Goal: Check status: Check status

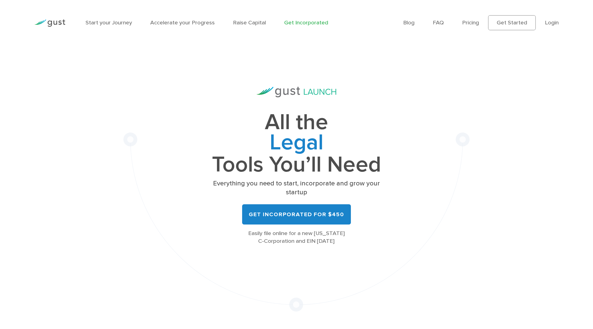
click at [544, 24] on ul "Blog FAQ Pricing Get Started Login Login" at bounding box center [481, 22] width 156 height 15
click at [555, 23] on link "Login" at bounding box center [552, 22] width 14 height 7
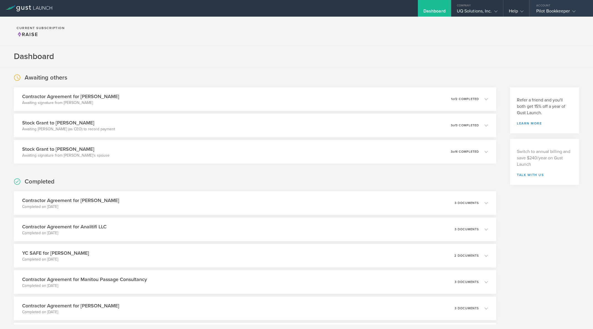
click at [567, 13] on div "Pilot Bookkeeper" at bounding box center [560, 12] width 47 height 8
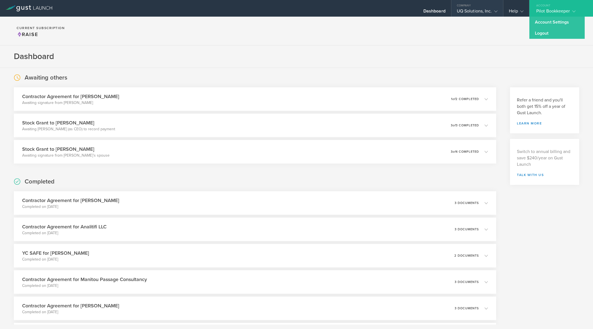
click at [498, 11] on div "UQ Solutions, Inc." at bounding box center [478, 12] width 52 height 8
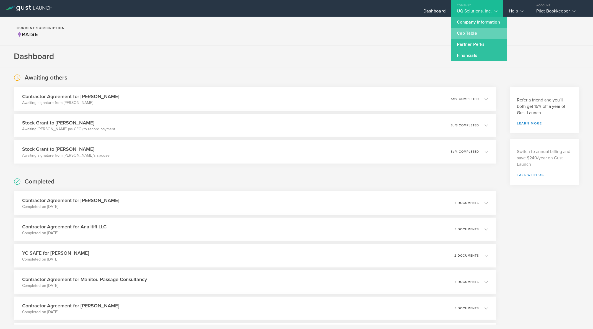
click at [481, 32] on link "Cap Table" at bounding box center [479, 33] width 55 height 11
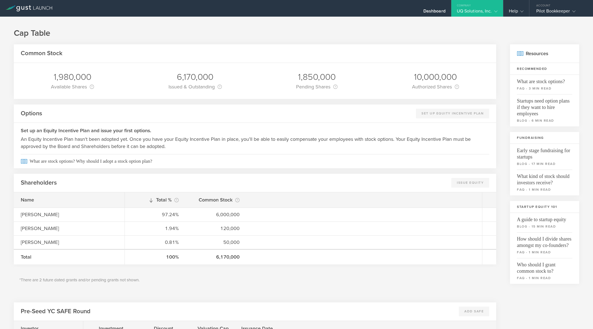
click at [483, 16] on div "UQ Solutions, Inc." at bounding box center [477, 12] width 41 height 8
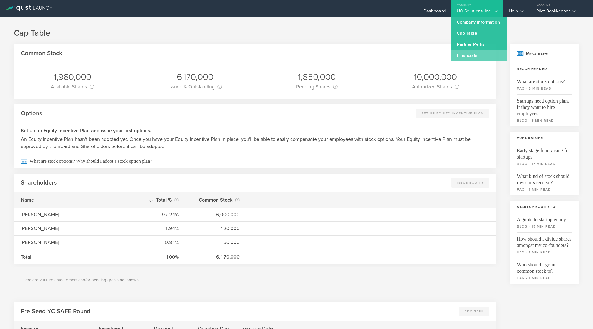
click at [480, 56] on link "Financials" at bounding box center [479, 55] width 55 height 11
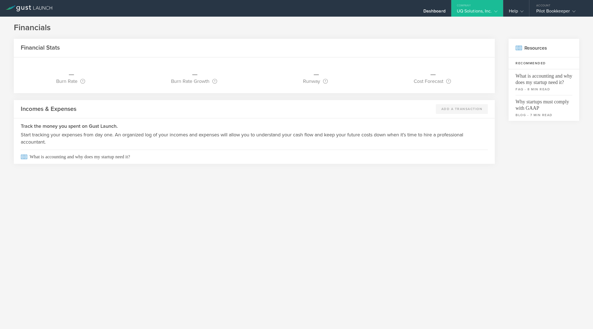
click at [465, 8] on div "Company" at bounding box center [478, 4] width 52 height 8
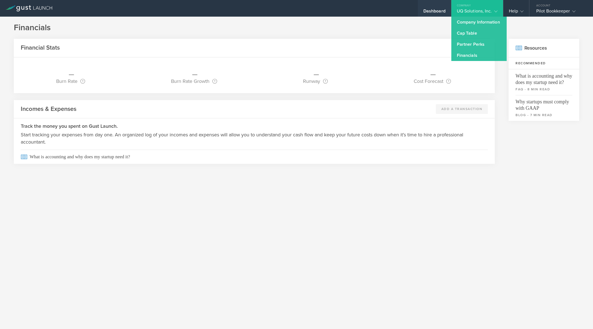
click at [429, 11] on div "Dashboard" at bounding box center [435, 12] width 22 height 8
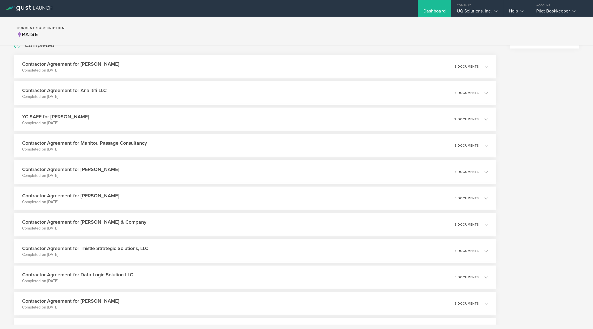
scroll to position [139, 0]
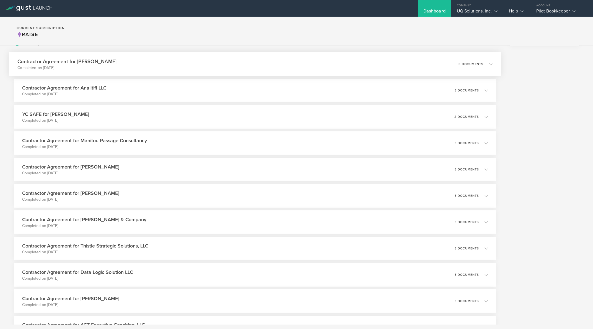
click at [184, 69] on div "Contractor Agreement for Samir Hassen Completed on Jul 30, 2025 3 documents" at bounding box center [255, 64] width 492 height 24
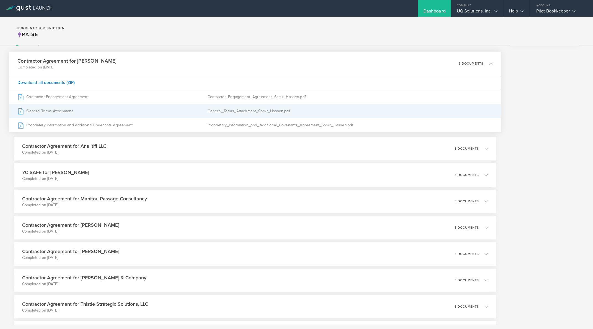
scroll to position [0, 0]
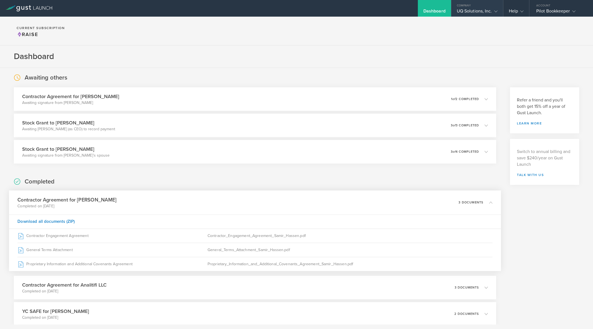
click at [458, 14] on div "UQ Solutions, Inc." at bounding box center [477, 12] width 41 height 8
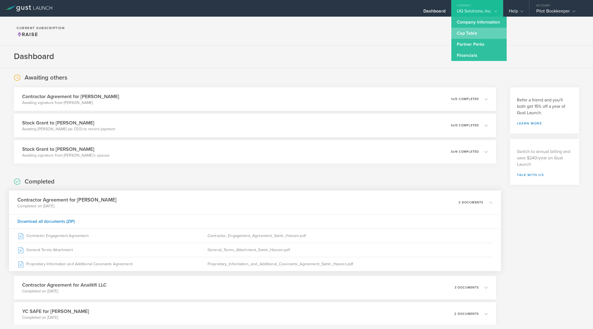
click at [454, 32] on link "Cap Table" at bounding box center [479, 33] width 55 height 11
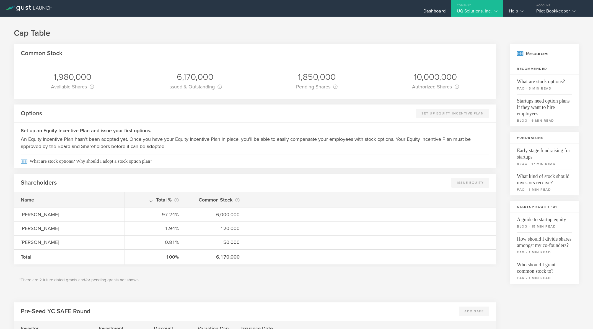
click at [75, 78] on div "1,980,000" at bounding box center [72, 77] width 43 height 12
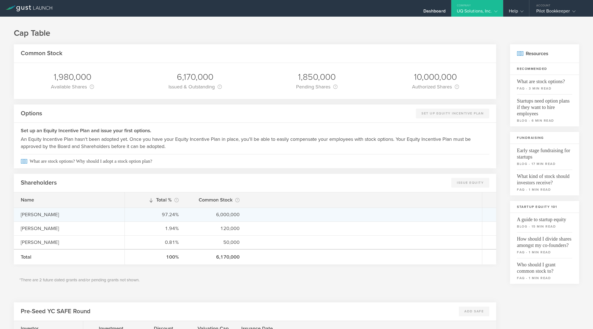
click at [79, 213] on div "Seth Farwell Houston" at bounding box center [69, 214] width 97 height 7
click at [40, 216] on div "Seth Farwell Houston" at bounding box center [69, 214] width 97 height 7
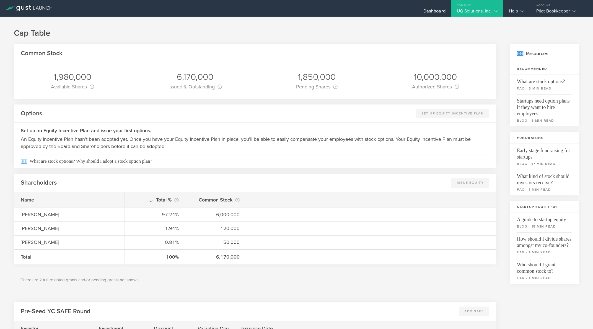
scroll to position [118, 0]
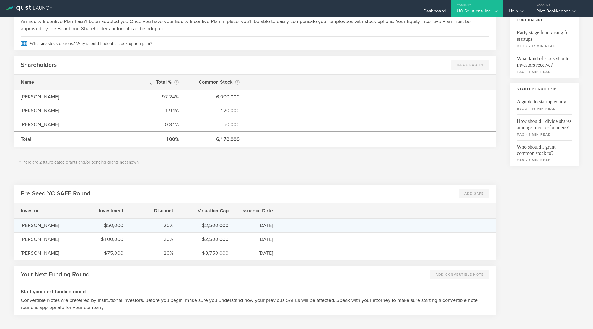
click at [115, 226] on div "$50,000" at bounding box center [106, 224] width 33 height 7
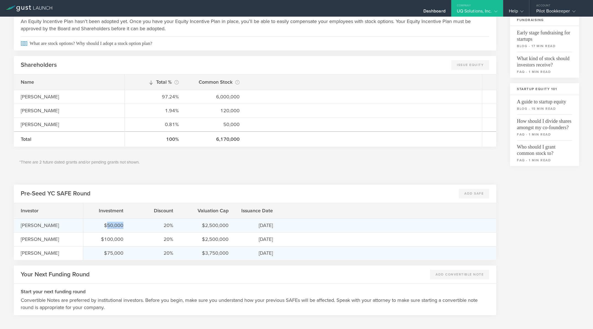
copy div "50,000"
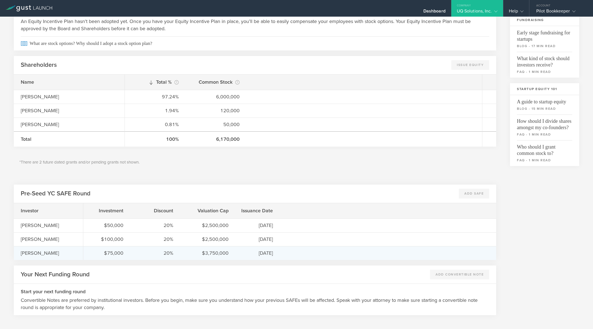
click at [107, 255] on div "$75,000" at bounding box center [106, 252] width 33 height 7
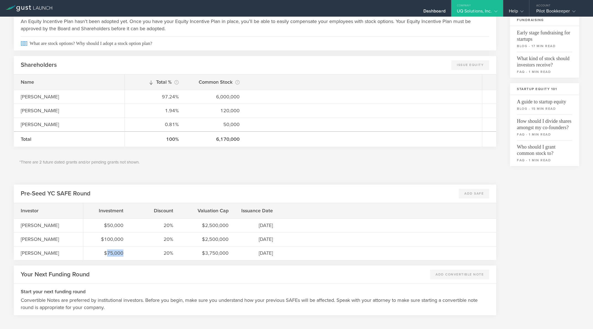
copy div "75,000"
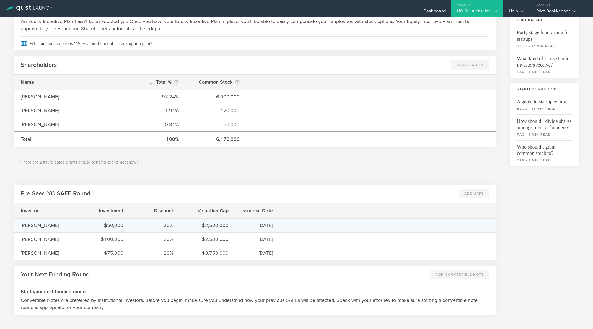
click at [107, 227] on div "$50,000" at bounding box center [106, 224] width 33 height 7
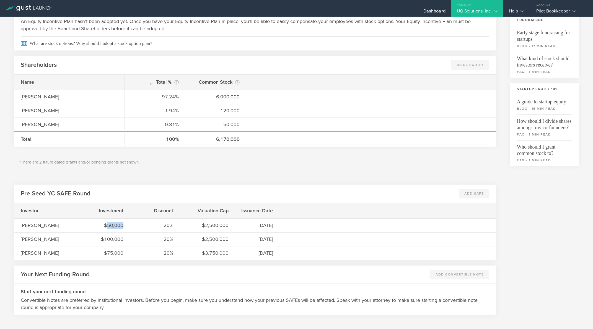
copy div "50,000"
click at [191, 196] on div "Pre-Seed YC SAFE Round Add SAFE This feature is currently only available to the…" at bounding box center [255, 193] width 483 height 19
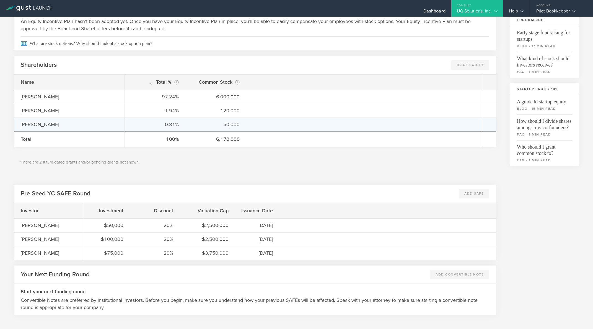
click at [39, 124] on div "Alec Campbell" at bounding box center [69, 124] width 97 height 7
copy div "Alec Campbell"
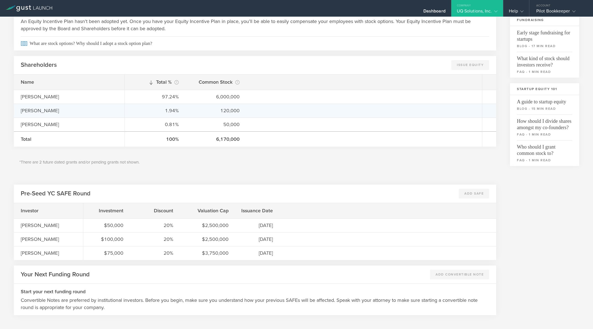
click at [43, 111] on div "Craig Heldman" at bounding box center [69, 110] width 97 height 7
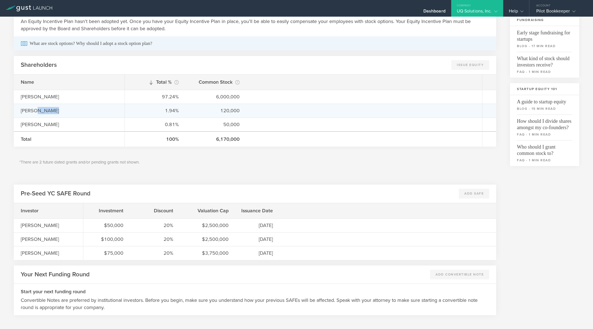
copy div "Heldman"
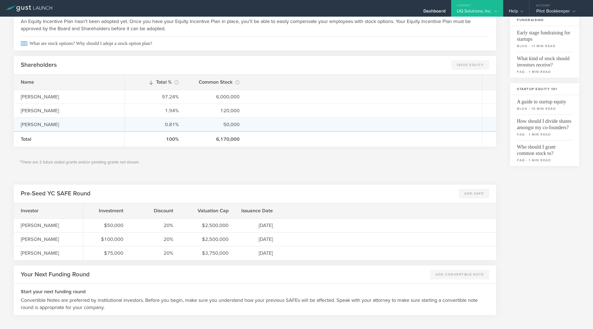
click at [36, 124] on div "Alec Campbell" at bounding box center [69, 124] width 97 height 7
copy div "Alec Campbell"
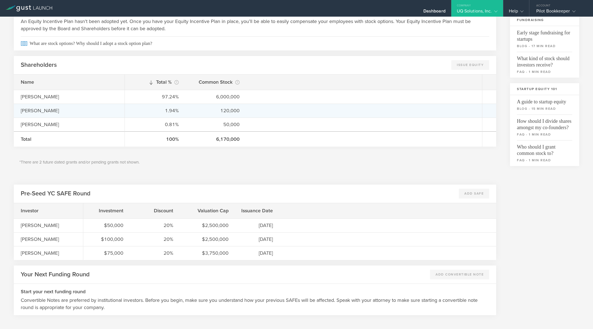
click at [42, 112] on div "Craig Heldman" at bounding box center [69, 110] width 97 height 7
copy div "Heldman"
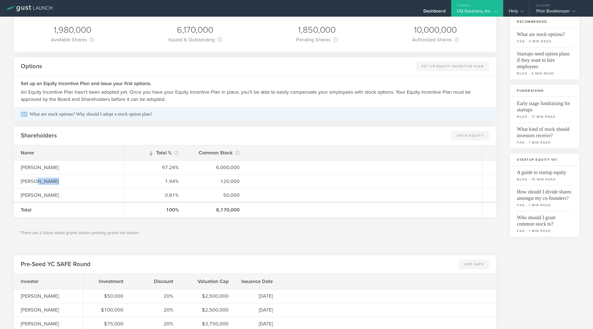
scroll to position [0, 0]
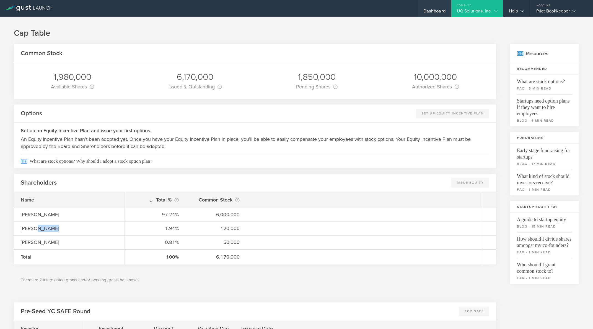
click at [425, 11] on div "Dashboard" at bounding box center [435, 12] width 22 height 8
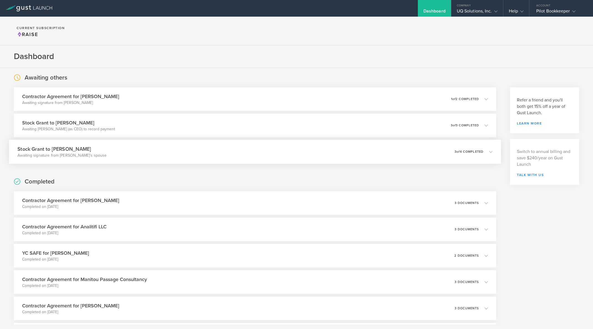
scroll to position [725, 0]
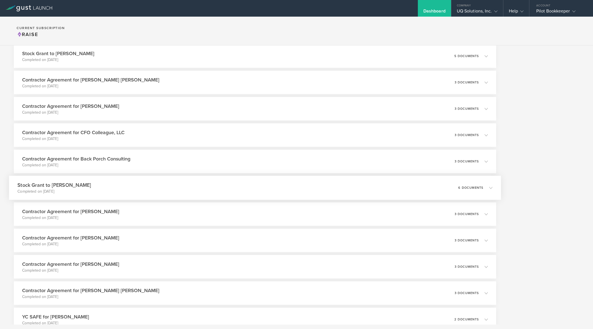
click at [481, 189] on p "6 documents" at bounding box center [470, 187] width 25 height 3
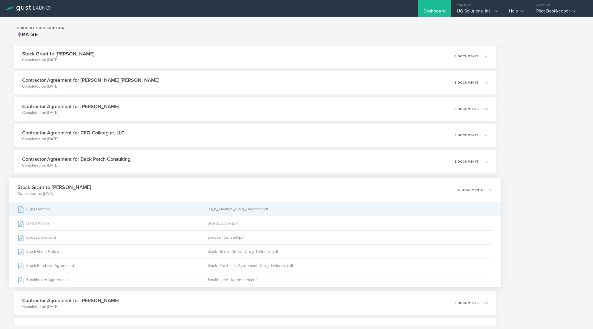
scroll to position [787, 0]
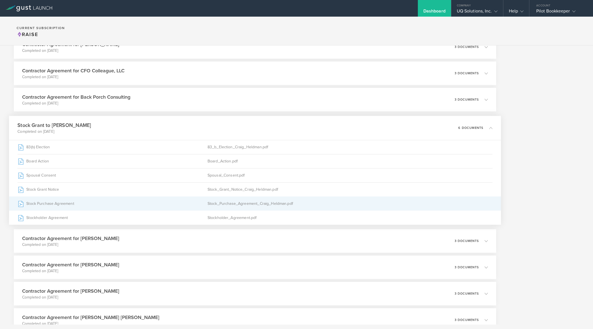
click at [63, 205] on div "Stock Purchase Agreement" at bounding box center [112, 204] width 190 height 14
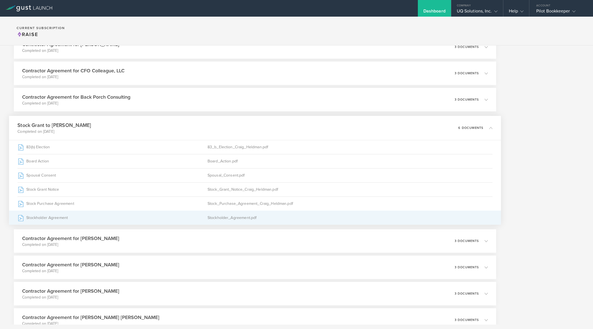
click at [51, 216] on div "Stockholder Agreement" at bounding box center [112, 218] width 190 height 14
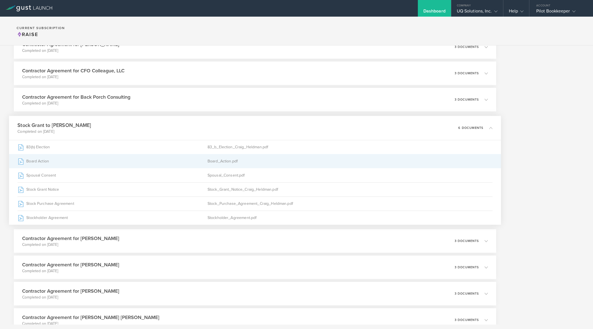
click at [42, 160] on div "Board Action" at bounding box center [112, 161] width 190 height 14
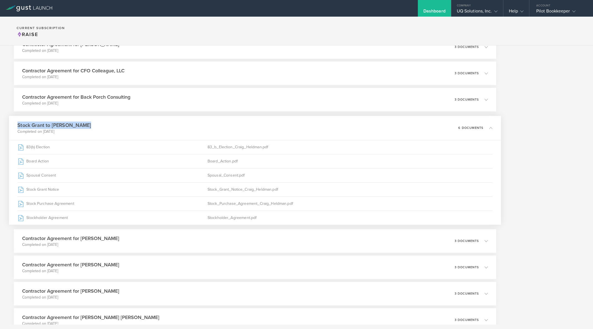
drag, startPoint x: 27, startPoint y: 127, endPoint x: 85, endPoint y: 127, distance: 58.1
click at [85, 127] on div "Stock Grant to Craig Heldman Completed on Nov 2, 2022 6 documents" at bounding box center [255, 128] width 492 height 24
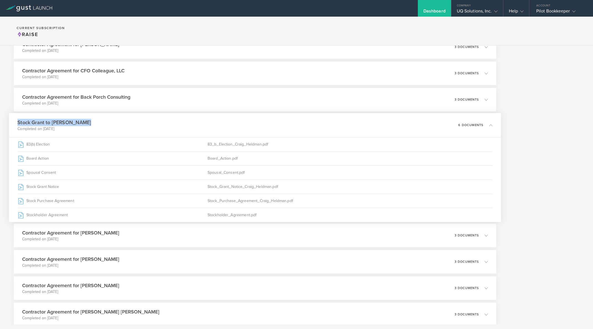
scroll to position [788, 0]
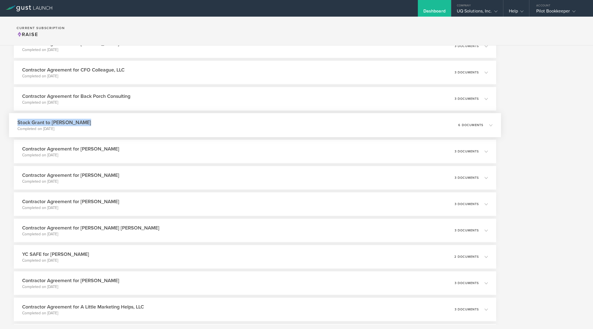
copy h3 "Stock Grant to Craig Heldman"
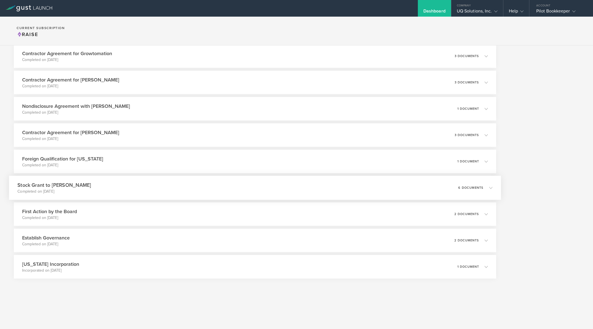
click at [87, 193] on p "Completed on Jan 25, 2021" at bounding box center [54, 192] width 74 height 6
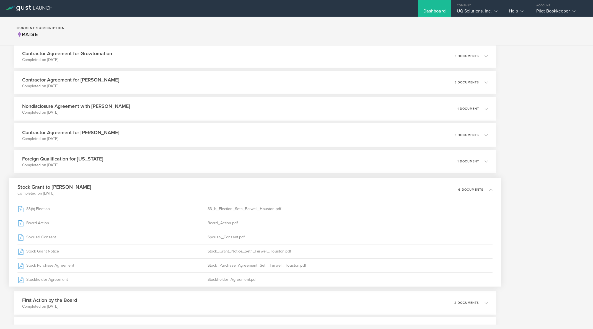
scroll to position [1093, 0]
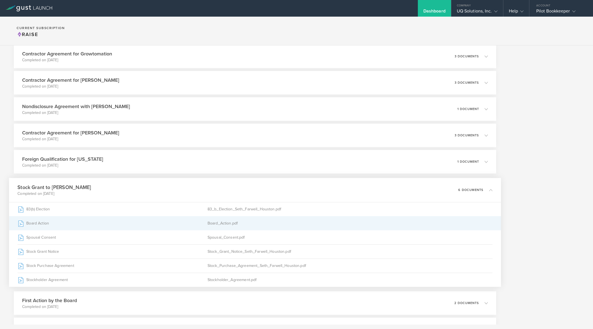
click at [31, 224] on div "Board Action" at bounding box center [112, 223] width 190 height 14
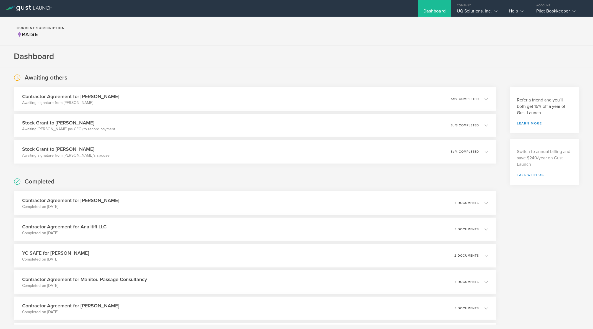
scroll to position [594, 0]
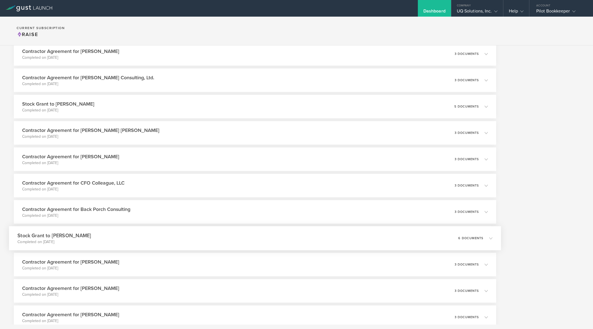
click at [84, 243] on p "Completed on Nov 2, 2022" at bounding box center [54, 242] width 74 height 6
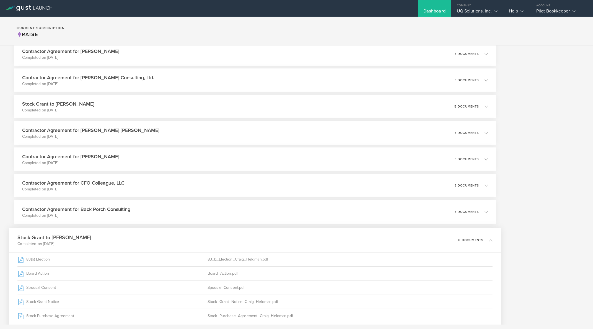
scroll to position [675, 0]
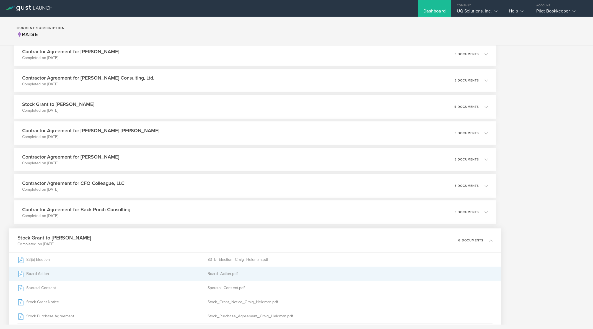
click at [37, 274] on div "Board Action" at bounding box center [112, 274] width 190 height 14
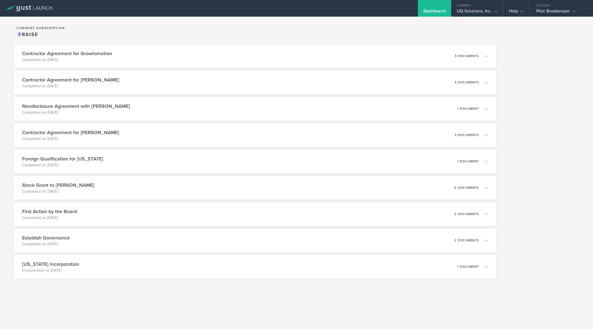
scroll to position [0, 0]
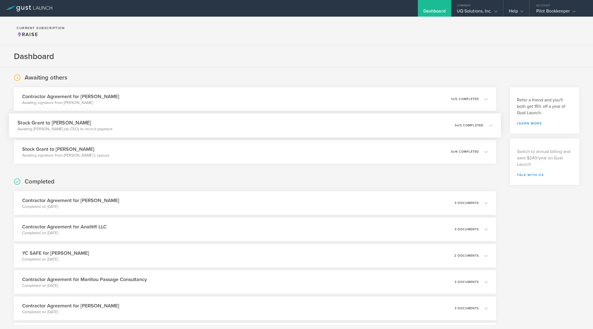
drag, startPoint x: 82, startPoint y: 133, endPoint x: 83, endPoint y: 130, distance: 3.1
click at [82, 133] on div "Stock Grant to Pallavi Naik Awaiting Seth Farwell Houston (as CEO) to record pa…" at bounding box center [255, 125] width 492 height 24
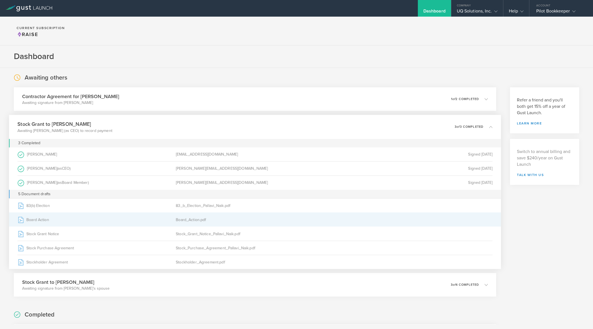
click at [41, 217] on div "Board Action" at bounding box center [96, 219] width 158 height 14
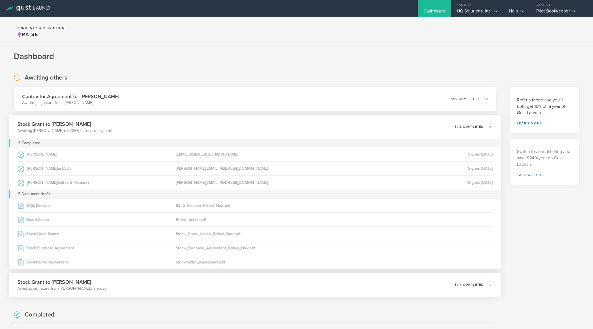
click at [77, 280] on h3 "Stock Grant to Seth Houston" at bounding box center [61, 281] width 89 height 7
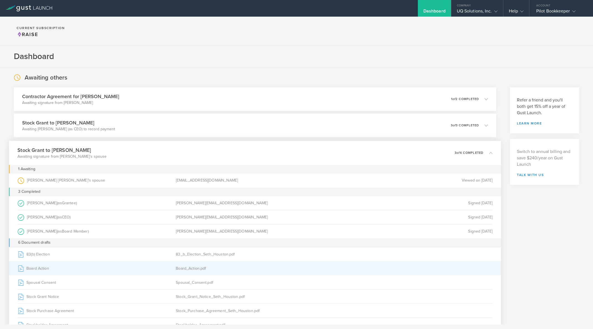
click at [182, 267] on div "Board_Action.pdf" at bounding box center [255, 268] width 158 height 14
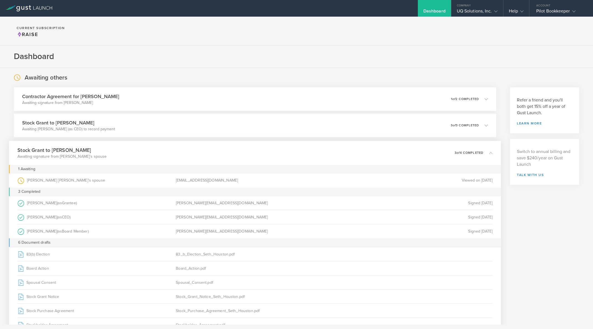
click at [495, 154] on div "Stock Grant to Seth Houston Awaiting signature from Seth Farwell Houston’s spou…" at bounding box center [255, 153] width 492 height 24
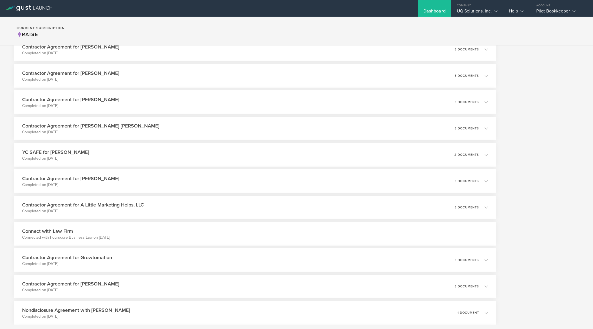
scroll to position [1095, 0]
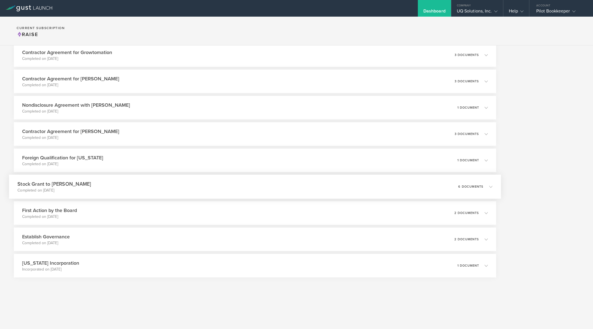
click at [91, 187] on h3 "Stock Grant to Seth Farwell Houston" at bounding box center [54, 183] width 74 height 7
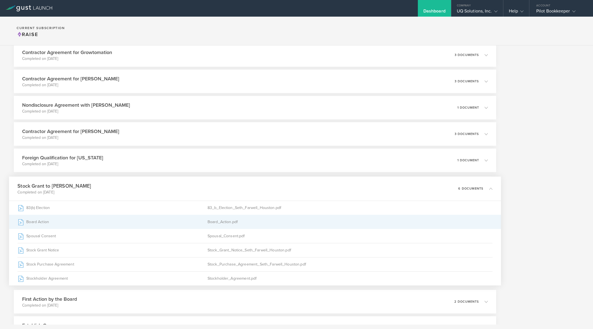
click at [43, 223] on div "Board Action" at bounding box center [112, 222] width 190 height 14
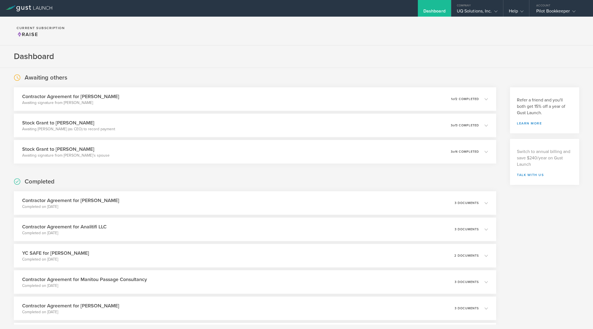
scroll to position [594, 0]
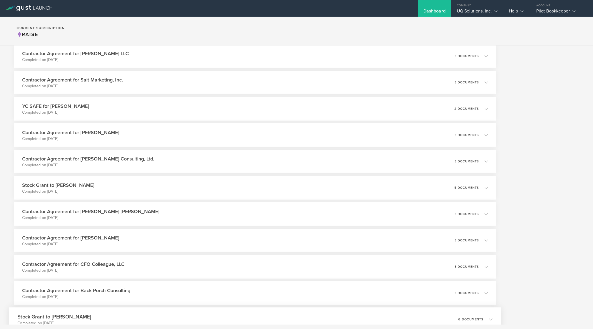
click at [65, 318] on h3 "Stock Grant to Craig Heldman" at bounding box center [54, 316] width 74 height 7
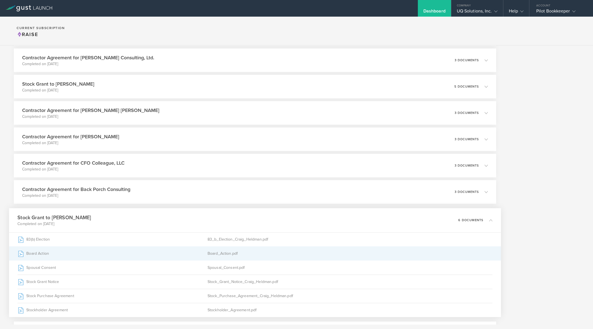
scroll to position [694, 0]
click at [45, 252] on div "Board Action" at bounding box center [112, 254] width 190 height 14
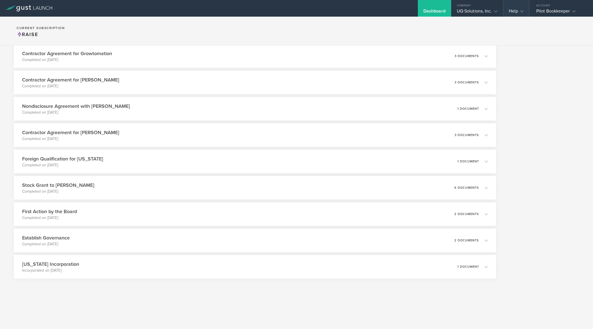
scroll to position [0, 0]
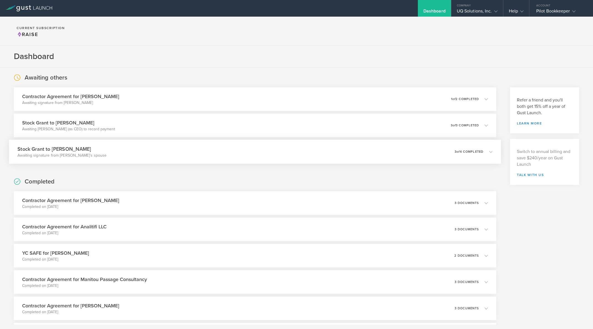
click at [101, 158] on div "Stock Grant to Seth Houston Awaiting signature from Seth Farwell Houston’s spou…" at bounding box center [255, 152] width 492 height 24
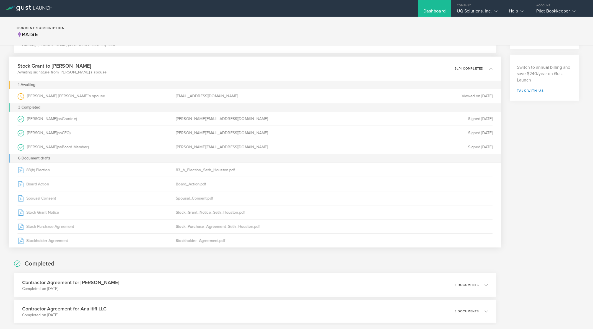
scroll to position [89, 0]
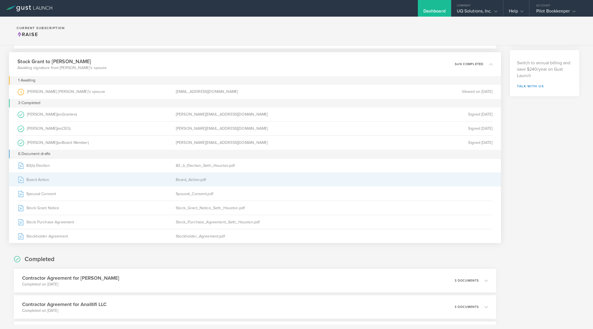
click at [39, 181] on div "Board Action" at bounding box center [96, 179] width 158 height 14
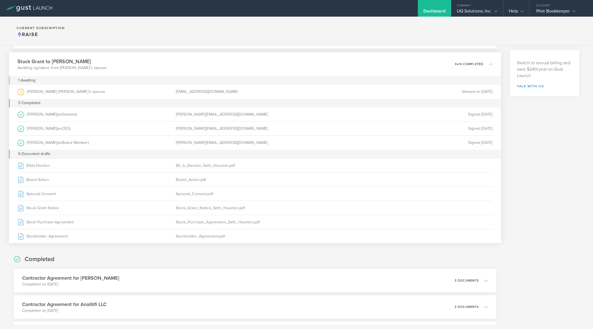
scroll to position [0, 0]
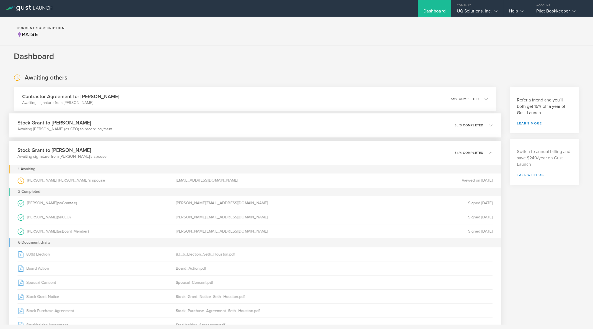
click at [72, 126] on p "Awaiting Seth Farwell Houston (as CEO) to record payment" at bounding box center [64, 129] width 95 height 6
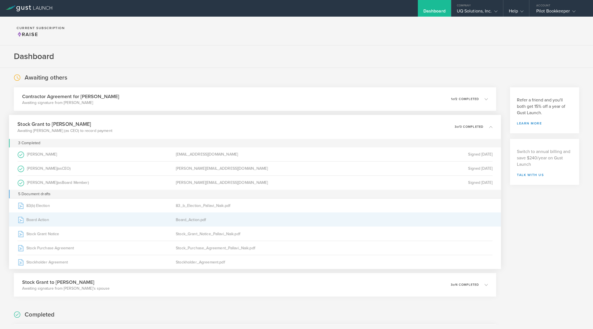
click at [35, 218] on div "Board Action" at bounding box center [96, 219] width 158 height 14
